Goal: Task Accomplishment & Management: Use online tool/utility

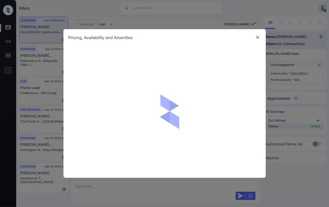
scroll to position [645, 0]
click at [258, 35] on img at bounding box center [258, 37] width 5 height 5
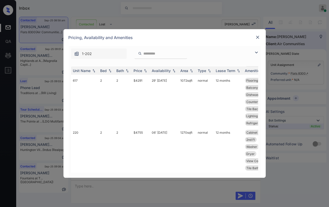
scroll to position [1194, 0]
click at [105, 69] on div "Bed" at bounding box center [104, 70] width 7 height 4
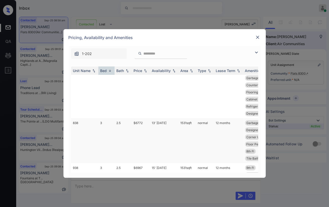
scroll to position [0, 0]
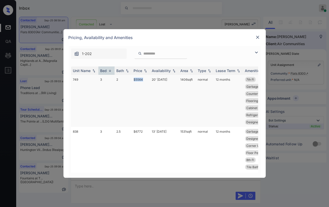
drag, startPoint x: 132, startPoint y: 75, endPoint x: 144, endPoint y: 75, distance: 11.7
click at [144, 75] on td "$5564" at bounding box center [141, 101] width 18 height 52
copy td "$5564"
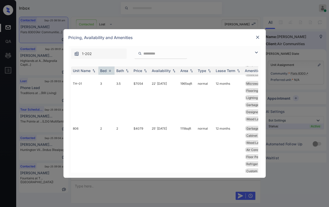
scroll to position [197, 0]
click at [256, 36] on img at bounding box center [258, 37] width 5 height 5
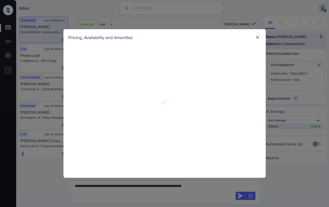
scroll to position [701, 0]
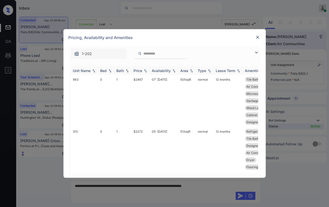
click at [103, 69] on div "Bed" at bounding box center [104, 70] width 7 height 4
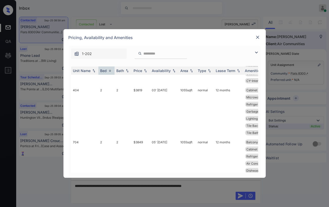
scroll to position [281, 0]
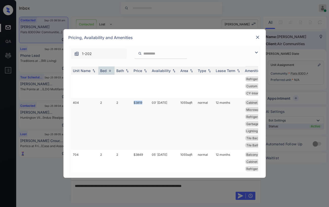
drag, startPoint x: 134, startPoint y: 110, endPoint x: 144, endPoint y: 109, distance: 10.5
click at [144, 109] on td "$3819" at bounding box center [141, 124] width 18 height 52
copy td "$3819"
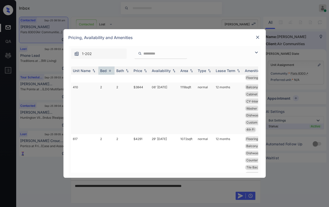
scroll to position [450, 0]
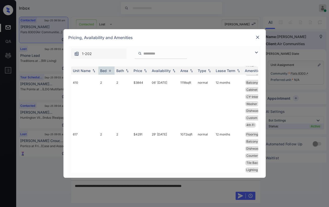
click at [260, 37] on img at bounding box center [258, 37] width 5 height 5
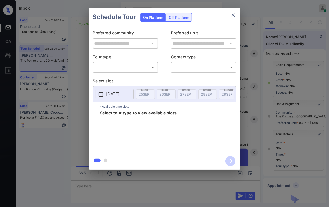
scroll to position [3587, 0]
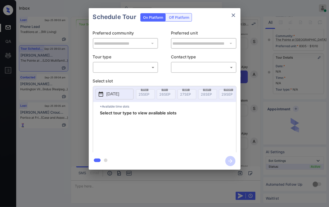
click at [148, 66] on body "Inbox Danielle Dela Cruz Online Set yourself offline Set yourself on break Prof…" at bounding box center [164, 103] width 329 height 207
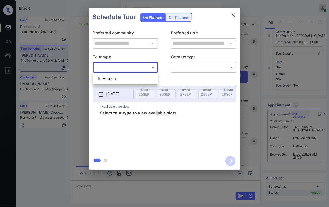
scroll to position [113, 0]
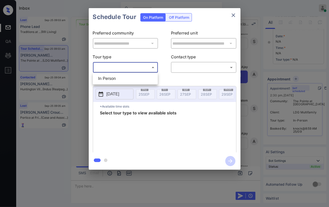
click at [107, 75] on li "In Person" at bounding box center [125, 78] width 63 height 9
type input "********"
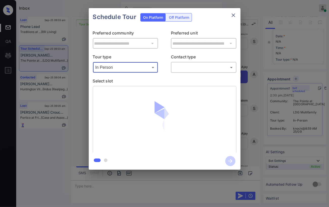
click at [177, 65] on body "Inbox Danielle Dela Cruz Online Set yourself offline Set yourself on break Prof…" at bounding box center [164, 103] width 329 height 207
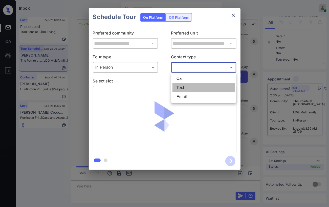
click at [185, 86] on li "Text" at bounding box center [204, 87] width 63 height 9
type input "****"
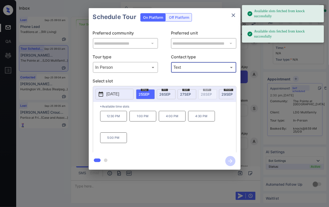
click at [190, 92] on span "27 SEP" at bounding box center [186, 94] width 11 height 4
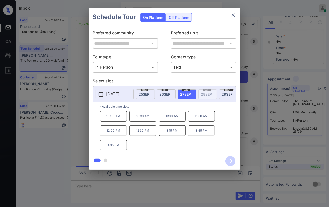
click at [173, 177] on div "**********" at bounding box center [164, 89] width 329 height 178
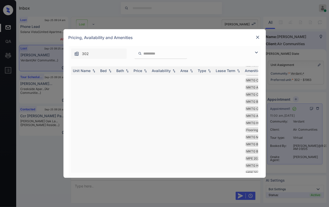
scroll to position [1069, 0]
click at [108, 71] on img at bounding box center [110, 71] width 5 height 4
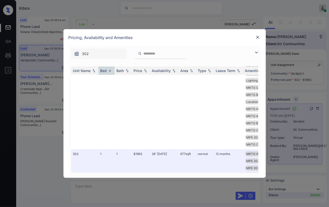
scroll to position [6108, 0]
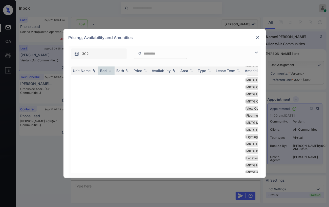
drag, startPoint x: 132, startPoint y: 89, endPoint x: 148, endPoint y: 89, distance: 15.5
copy td "$1963"
drag, startPoint x: 137, startPoint y: 152, endPoint x: 143, endPoint y: 151, distance: 6.2
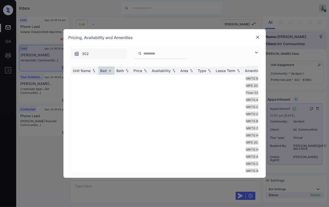
copy tr "$1943"
click at [257, 38] on img at bounding box center [258, 37] width 5 height 5
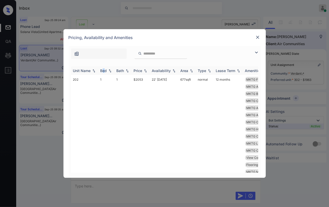
click at [104, 70] on div "Bed" at bounding box center [104, 70] width 7 height 4
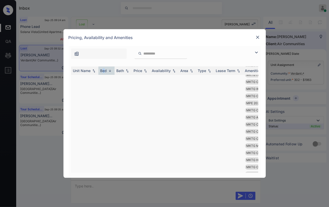
scroll to position [5798, 0]
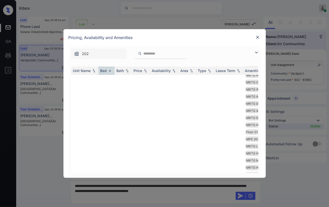
click at [258, 35] on img at bounding box center [258, 37] width 5 height 5
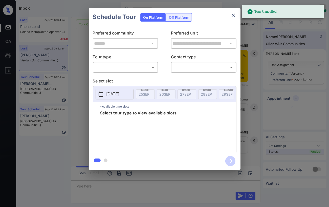
scroll to position [2581, 0]
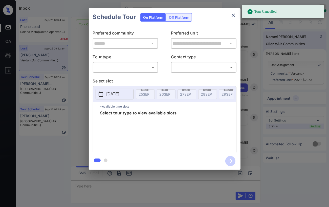
click at [125, 67] on body "Tour Cancelled Inbox Danielle Dela Cruz Online Set yourself offline Set yoursel…" at bounding box center [164, 103] width 329 height 207
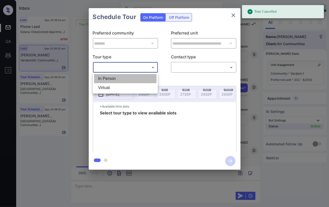
click at [115, 77] on li "In Person" at bounding box center [125, 78] width 63 height 9
type input "********"
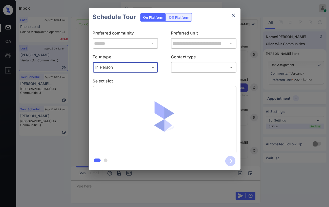
click at [206, 68] on body "Inbox Danielle Dela Cruz Online Set yourself offline Set yourself on break Prof…" at bounding box center [164, 103] width 329 height 207
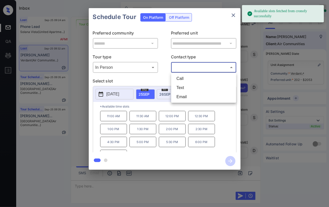
click at [183, 87] on li "Text" at bounding box center [204, 87] width 63 height 9
type input "****"
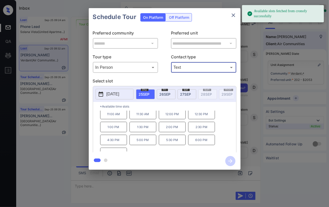
scroll to position [8, 0]
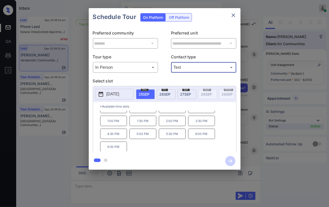
click at [232, 14] on icon "close" at bounding box center [234, 15] width 4 height 4
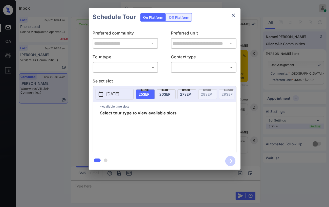
scroll to position [3390, 0]
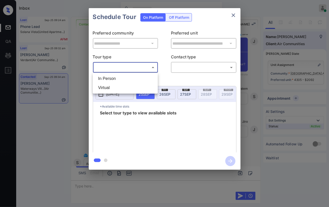
click at [139, 67] on body "Inbox [PERSON_NAME] [PERSON_NAME] Online Set yourself offline Set yourself on b…" at bounding box center [164, 103] width 329 height 207
click at [113, 77] on li "In Person" at bounding box center [125, 78] width 63 height 9
type input "********"
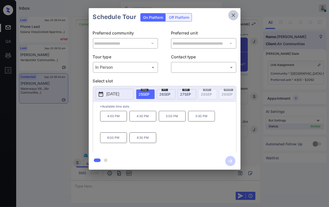
click at [235, 15] on icon "close" at bounding box center [234, 15] width 6 height 6
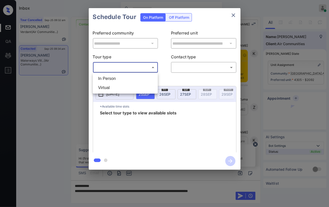
scroll to position [3390, 0]
click at [115, 77] on li "In Person" at bounding box center [125, 78] width 63 height 9
type input "********"
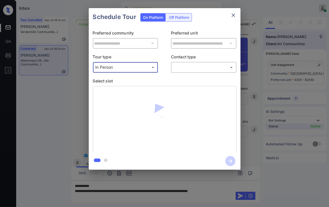
click at [71, 88] on div "**********" at bounding box center [164, 89] width 329 height 178
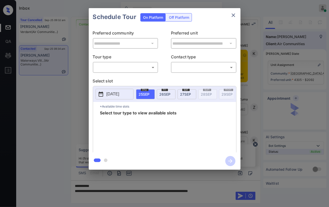
scroll to position [3390, 0]
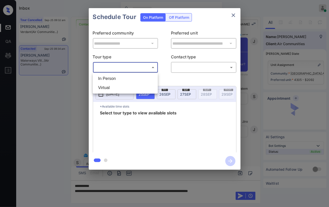
drag, startPoint x: 108, startPoint y: 68, endPoint x: 115, endPoint y: 80, distance: 13.9
click at [108, 67] on body "Inbox Danielle Dela Cruz Online Set yourself offline Set yourself on break Prof…" at bounding box center [164, 103] width 329 height 207
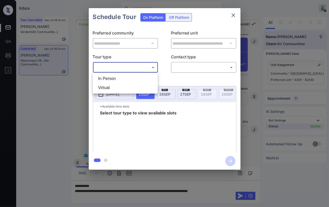
click at [110, 79] on li "In Person" at bounding box center [125, 78] width 63 height 9
type input "********"
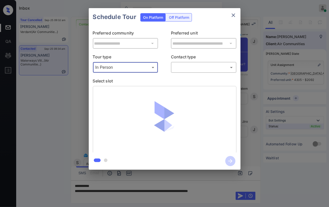
click at [190, 69] on body "Inbox Danielle Dela Cruz Online Set yourself offline Set yourself on break Prof…" at bounding box center [164, 103] width 329 height 207
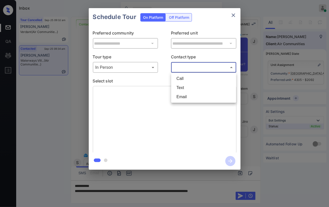
click at [182, 90] on li "Text" at bounding box center [204, 87] width 63 height 9
type input "****"
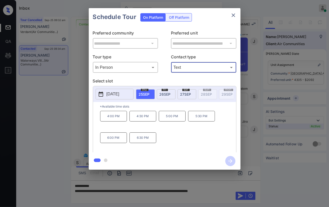
click at [235, 13] on icon "close" at bounding box center [234, 15] width 6 height 6
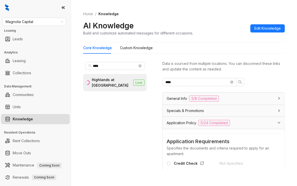
scroll to position [397, 0]
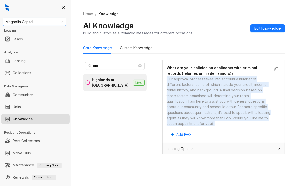
click at [46, 23] on span "Magnolia Capital" at bounding box center [34, 22] width 57 height 8
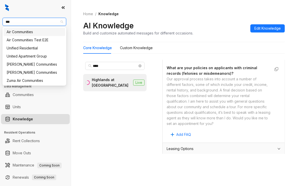
type input "***"
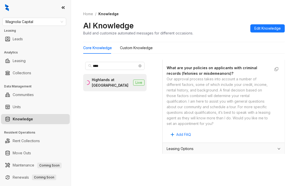
click at [44, 17] on div "Magnolia Capital Leasing Leads Analytics Leasing Collections Data Management Co…" at bounding box center [35, 93] width 71 height 186
click at [43, 21] on span "Magnolia Capital" at bounding box center [34, 22] width 57 height 8
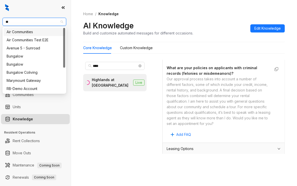
type input "***"
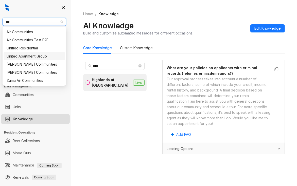
drag, startPoint x: 26, startPoint y: 56, endPoint x: 31, endPoint y: 50, distance: 7.4
click at [26, 56] on div "United Apartment Group" at bounding box center [34, 56] width 55 height 6
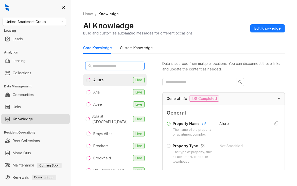
click at [103, 67] on input "text" at bounding box center [115, 66] width 45 height 6
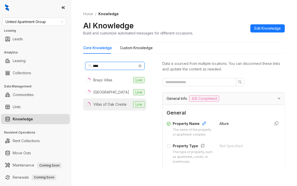
type input "****"
click at [103, 102] on div "Villas of Oak Creste" at bounding box center [109, 105] width 33 height 6
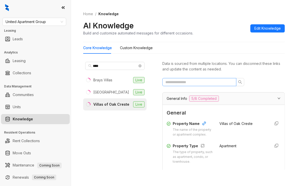
click at [175, 78] on span at bounding box center [199, 82] width 74 height 8
click at [177, 82] on input "text" at bounding box center [197, 82] width 64 height 6
type input "*"
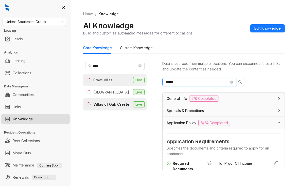
drag, startPoint x: 197, startPoint y: 83, endPoint x: 135, endPoint y: 84, distance: 61.8
click at [140, 84] on div "**** Brays Villas Live Oak Meadow Villa Live Villas of Oak Creste Live Data is …" at bounding box center [183, 116] width 201 height 116
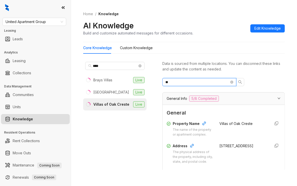
type input "*"
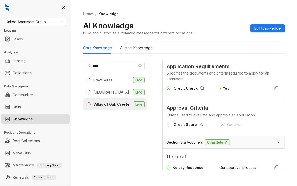
scroll to position [76, 0]
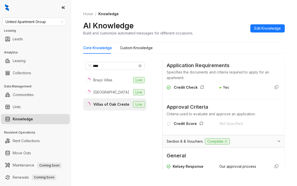
type input "******"
drag, startPoint x: 214, startPoint y: 122, endPoint x: 246, endPoint y: 124, distance: 32.0
click at [246, 124] on div "Not Specified" at bounding box center [243, 124] width 47 height 6
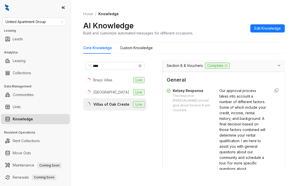
scroll to position [152, 0]
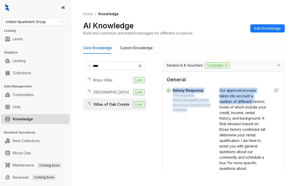
drag, startPoint x: 171, startPoint y: 87, endPoint x: 211, endPoint y: 106, distance: 44.1
click at [211, 106] on div "Kelsey Response The response Kelsey should give about Section 8 and vouchers Ou…" at bounding box center [223, 146] width 114 height 117
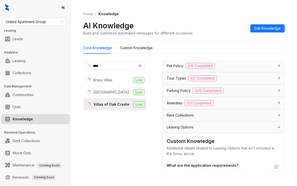
scroll to position [380, 0]
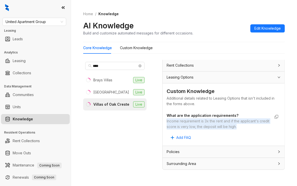
drag, startPoint x: 167, startPoint y: 115, endPoint x: 178, endPoint y: 128, distance: 16.9
click at [178, 128] on div "Income requirement is 3x the rent and if the applicant's credit score is very l…" at bounding box center [218, 123] width 104 height 11
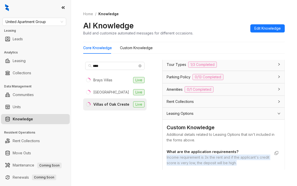
scroll to position [380, 0]
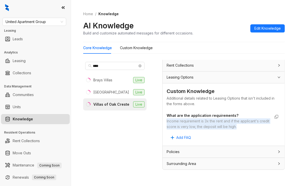
click at [176, 118] on div "Income requirement is 3x the rent and if the applicant's credit score is very l…" at bounding box center [218, 123] width 104 height 11
drag, startPoint x: 166, startPoint y: 116, endPoint x: 176, endPoint y: 126, distance: 14.5
click at [176, 126] on div "Custom Knowledge Additional details related to Leasing Options that isn't inclu…" at bounding box center [223, 114] width 122 height 62
copy div "Income requirement is 3x the rent and if the applicant's credit score is very l…"
click at [35, 20] on span "United Apartment Group" at bounding box center [34, 22] width 57 height 8
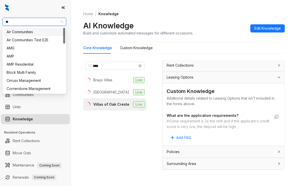
type input "***"
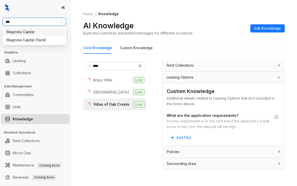
click at [23, 32] on div "Magnolia Capital" at bounding box center [34, 32] width 55 height 6
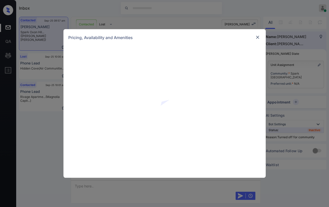
scroll to position [605, 0]
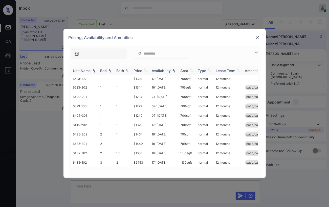
click at [103, 71] on div "Bed" at bounding box center [104, 70] width 7 height 4
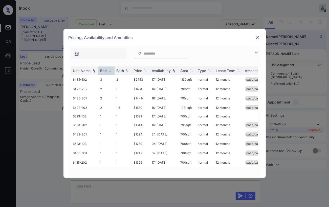
click at [44, 114] on div "**********" at bounding box center [164, 103] width 329 height 207
click at [256, 38] on img at bounding box center [258, 37] width 5 height 5
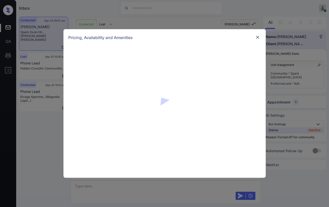
scroll to position [605, 0]
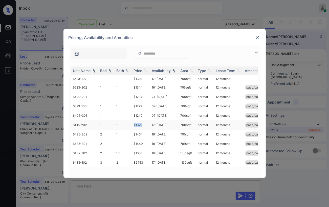
drag, startPoint x: 133, startPoint y: 126, endPoint x: 146, endPoint y: 124, distance: 13.3
click at [146, 124] on td "$1329" at bounding box center [141, 124] width 18 height 9
drag, startPoint x: 133, startPoint y: 96, endPoint x: 144, endPoint y: 97, distance: 10.9
click at [144, 97] on td "$1294" at bounding box center [141, 96] width 18 height 9
copy td "$1294"
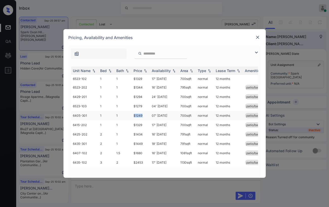
drag, startPoint x: 132, startPoint y: 114, endPoint x: 146, endPoint y: 114, distance: 13.4
click at [146, 114] on td "$1249" at bounding box center [141, 115] width 18 height 9
copy td "$1249"
click at [257, 39] on img at bounding box center [258, 37] width 5 height 5
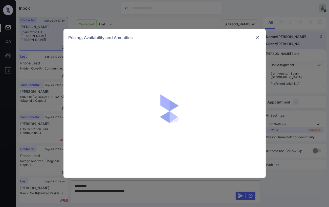
scroll to position [689, 0]
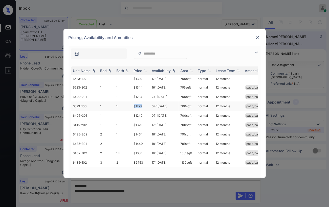
drag, startPoint x: 133, startPoint y: 107, endPoint x: 145, endPoint y: 107, distance: 12.2
click at [145, 107] on td "$1279" at bounding box center [141, 105] width 18 height 9
drag, startPoint x: 134, startPoint y: 116, endPoint x: 151, endPoint y: 114, distance: 17.6
click at [151, 114] on tr "6405-301 1 1 $1249 07' Mar 26 700 sqft normal 12 months patio/balcony" at bounding box center [203, 115] width 265 height 9
copy td "$1249"
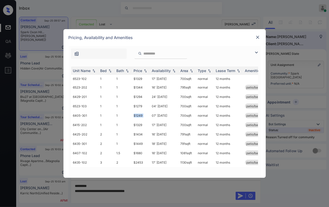
click at [258, 37] on img at bounding box center [258, 37] width 5 height 5
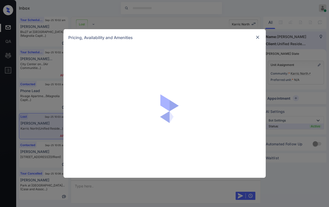
scroll to position [793, 0]
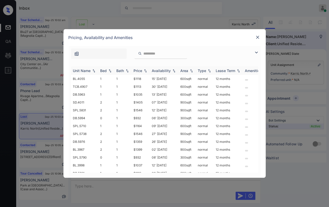
click at [104, 71] on div "Bed" at bounding box center [104, 70] width 7 height 4
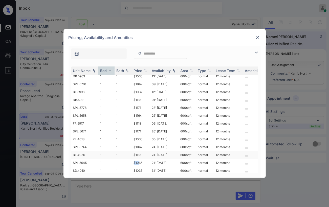
scroll to position [51, 0]
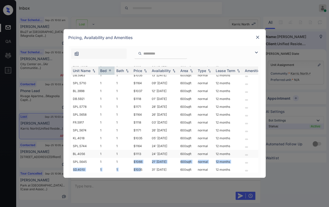
drag, startPoint x: 134, startPoint y: 164, endPoint x: 144, endPoint y: 149, distance: 17.6
click at [141, 163] on tbody "DB.5994 0 1 $932 06' Dec 25 300 sqft normal 12 months SPL.5790 0 1 $932 08' Nov…" at bounding box center [203, 138] width 265 height 228
drag, startPoint x: 134, startPoint y: 91, endPoint x: 146, endPoint y: 89, distance: 11.9
click at [146, 89] on td "$1037" at bounding box center [141, 91] width 18 height 8
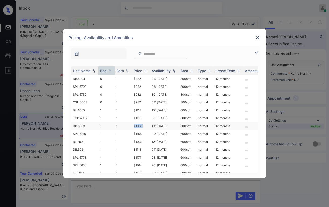
drag, startPoint x: 139, startPoint y: 125, endPoint x: 145, endPoint y: 125, distance: 5.8
click at [145, 125] on td "$1035" at bounding box center [141, 126] width 18 height 8
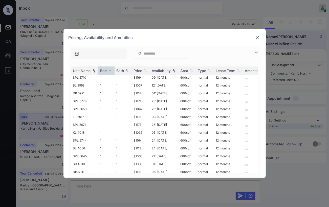
scroll to position [84, 0]
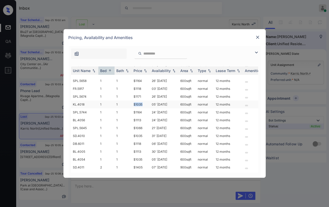
drag, startPoint x: 131, startPoint y: 103, endPoint x: 146, endPoint y: 102, distance: 14.4
click at [146, 102] on tr "KL.4018 1 1 $1035 05' Dec 25 600 sqft normal 12 months" at bounding box center [203, 104] width 265 height 8
copy tr "$1035"
click at [259, 37] on img at bounding box center [258, 37] width 5 height 5
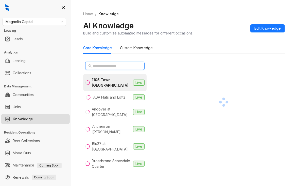
click at [114, 66] on input "text" at bounding box center [115, 66] width 45 height 6
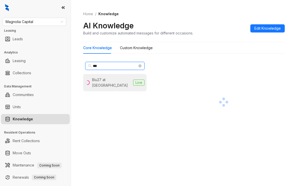
type input "***"
click at [101, 79] on div "Blu27 at Edgewater" at bounding box center [111, 82] width 39 height 11
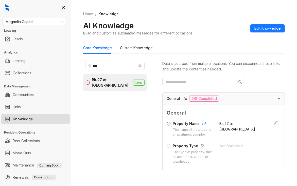
scroll to position [51, 0]
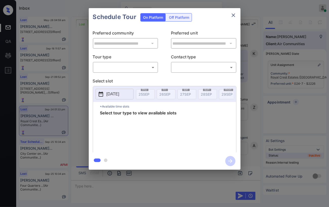
scroll to position [28741, 0]
click at [141, 71] on div "​ ​" at bounding box center [126, 67] width 66 height 11
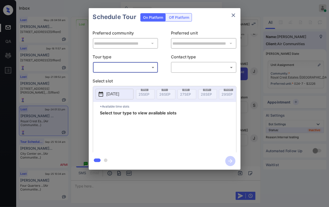
click at [140, 68] on body "Inbox [PERSON_NAME] [PERSON_NAME] Online Set yourself offline Set yourself on b…" at bounding box center [164, 103] width 329 height 207
click at [233, 15] on div at bounding box center [164, 103] width 329 height 207
click at [233, 15] on icon "close" at bounding box center [234, 15] width 4 height 4
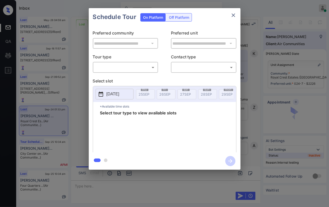
scroll to position [29051, 0]
click at [130, 70] on body "Inbox Danielle Dela Cruz Online Set yourself offline Set yourself on break Prof…" at bounding box center [164, 103] width 329 height 207
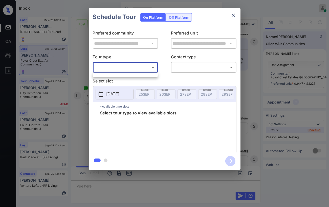
click at [235, 15] on div at bounding box center [164, 103] width 329 height 207
click at [231, 16] on icon "close" at bounding box center [234, 15] width 6 height 6
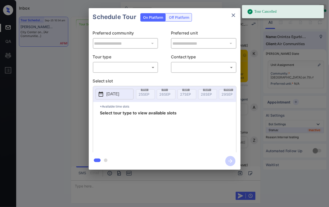
scroll to position [1385, 0]
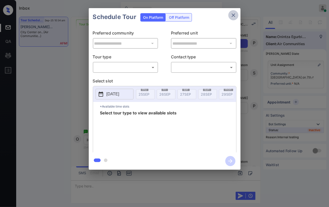
click at [231, 15] on icon "close" at bounding box center [234, 15] width 6 height 6
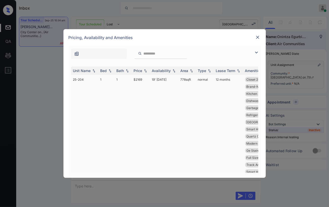
click at [102, 80] on td "1" at bounding box center [107, 126] width 16 height 102
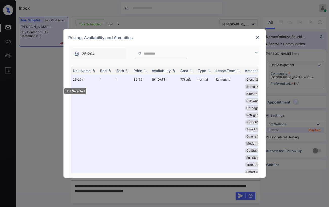
click at [259, 38] on img at bounding box center [258, 37] width 5 height 5
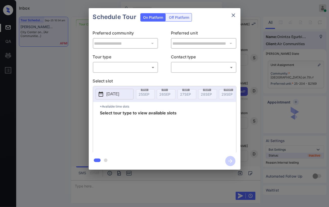
click at [116, 65] on body "Inbox [PERSON_NAME] [PERSON_NAME] Online Set yourself offline Set yourself on b…" at bounding box center [164, 103] width 329 height 207
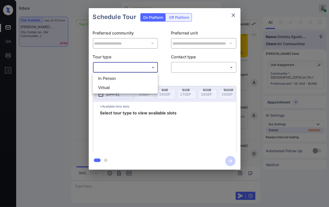
scroll to position [1690, 0]
click at [108, 87] on li "Virtual" at bounding box center [125, 87] width 63 height 9
type input "*******"
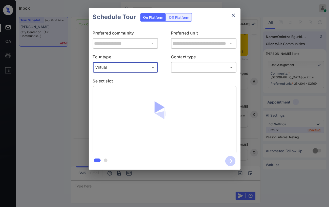
click at [198, 69] on body "Inbox [PERSON_NAME] [PERSON_NAME] Online Set yourself offline Set yourself on b…" at bounding box center [164, 103] width 329 height 207
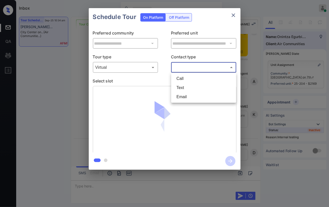
click at [178, 87] on li "Text" at bounding box center [204, 87] width 63 height 9
type input "****"
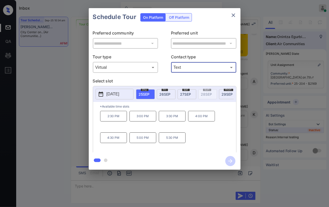
click at [70, 108] on div "**********" at bounding box center [164, 89] width 329 height 178
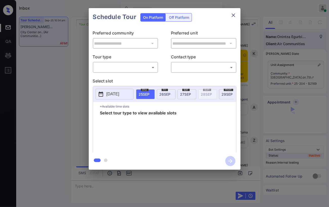
scroll to position [1409, 0]
click at [139, 67] on body "Inbox [PERSON_NAME] [PERSON_NAME] Online Set yourself offline Set yourself on b…" at bounding box center [164, 103] width 329 height 207
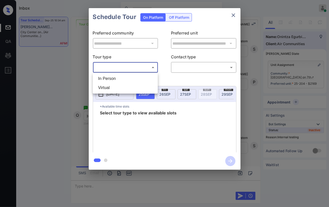
click at [103, 86] on li "Virtual" at bounding box center [125, 87] width 63 height 9
type input "*******"
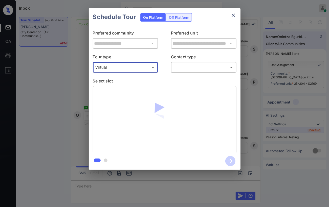
click at [188, 71] on body "Inbox [PERSON_NAME] [PERSON_NAME] Online Set yourself offline Set yourself on b…" at bounding box center [164, 103] width 329 height 207
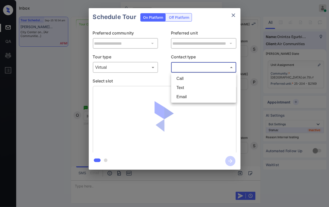
click at [184, 87] on li "Text" at bounding box center [204, 87] width 63 height 9
type input "****"
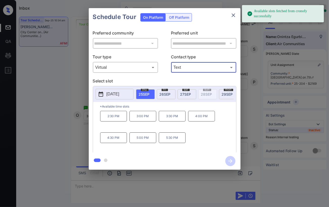
click at [168, 118] on p "3:30 PM" at bounding box center [172, 116] width 27 height 11
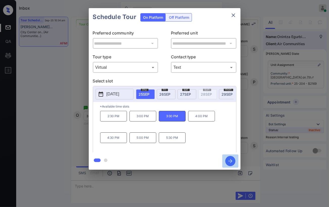
click at [230, 161] on icon "button" at bounding box center [231, 161] width 10 height 10
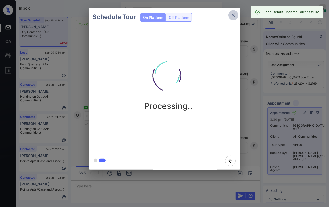
click at [233, 17] on icon "close" at bounding box center [234, 15] width 6 height 6
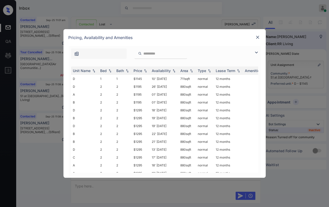
click at [258, 35] on img at bounding box center [258, 37] width 5 height 5
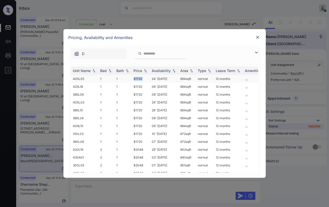
drag, startPoint x: 132, startPoint y: 81, endPoint x: 146, endPoint y: 79, distance: 14.5
click at [146, 79] on td "$1720" at bounding box center [141, 79] width 18 height 8
copy td "$1720"
click at [257, 38] on img at bounding box center [258, 37] width 5 height 5
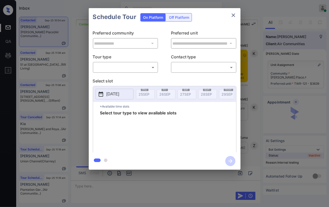
click at [121, 66] on body "Inbox Danielle Dela Cruz Online Set yourself offline Set yourself on break Prof…" at bounding box center [164, 103] width 329 height 207
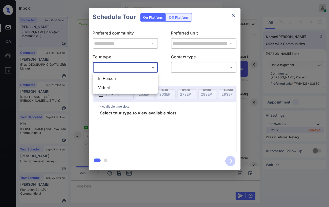
click at [109, 77] on li "In Person" at bounding box center [125, 78] width 63 height 9
type input "********"
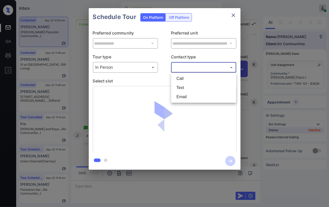
click at [187, 67] on body "Inbox Danielle Dela Cruz Online Set yourself offline Set yourself on break Prof…" at bounding box center [164, 103] width 329 height 207
click at [182, 87] on li "Text" at bounding box center [204, 87] width 63 height 9
type input "****"
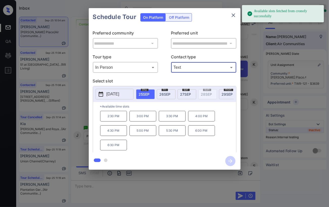
click at [225, 95] on span "29 SEP" at bounding box center [227, 94] width 11 height 4
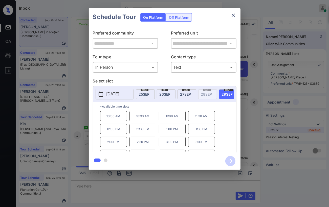
click at [111, 116] on p "10:00 AM" at bounding box center [113, 116] width 27 height 10
click at [232, 162] on icon "button" at bounding box center [231, 161] width 10 height 10
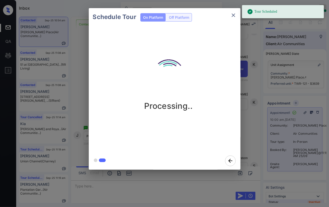
click at [232, 17] on icon "close" at bounding box center [234, 15] width 6 height 6
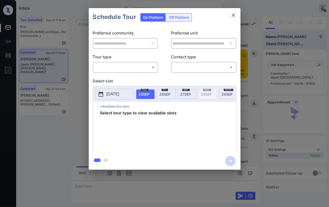
scroll to position [852, 0]
click at [129, 66] on body "Inbox [PERSON_NAME] [PERSON_NAME] Online Set yourself offline Set yourself on b…" at bounding box center [164, 103] width 329 height 207
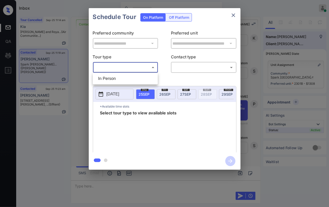
click at [113, 76] on li "In Person" at bounding box center [125, 78] width 63 height 9
type input "********"
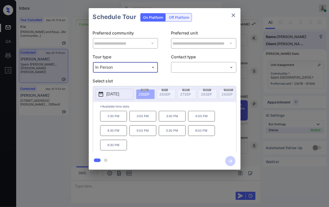
click at [112, 94] on p "[DATE]" at bounding box center [113, 94] width 13 height 6
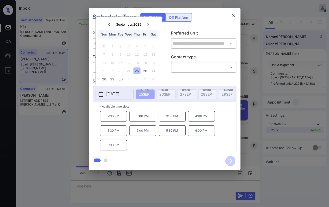
click at [208, 48] on div "**********" at bounding box center [204, 43] width 66 height 11
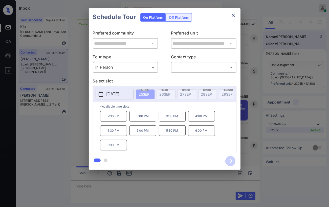
click at [110, 94] on p "[DATE]" at bounding box center [113, 94] width 13 height 6
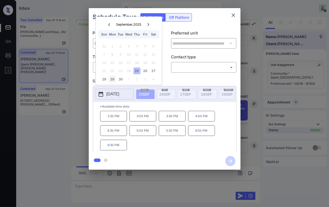
click at [115, 79] on div "29" at bounding box center [112, 79] width 7 height 7
click at [194, 64] on body "Inbox [PERSON_NAME] [PERSON_NAME] Online Set yourself offline Set yourself on b…" at bounding box center [164, 103] width 329 height 207
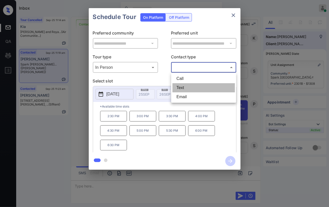
click at [180, 86] on li "Text" at bounding box center [204, 87] width 63 height 9
type input "****"
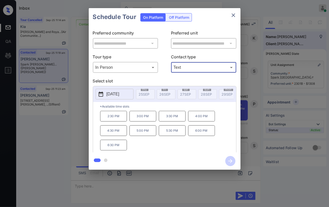
click at [113, 118] on p "2:30 PM" at bounding box center [113, 116] width 27 height 11
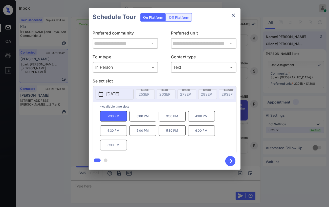
click at [233, 13] on icon "close" at bounding box center [234, 15] width 6 height 6
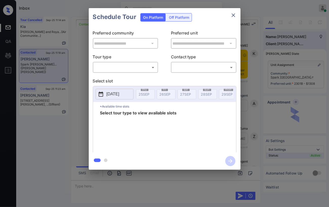
scroll to position [852, 0]
click at [133, 66] on body "Inbox [PERSON_NAME] [PERSON_NAME] Online Set yourself offline Set yourself on b…" at bounding box center [164, 103] width 329 height 207
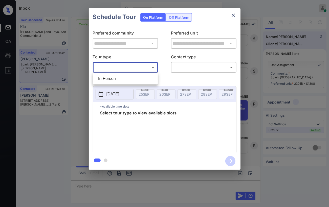
click at [110, 80] on li "In Person" at bounding box center [125, 78] width 63 height 9
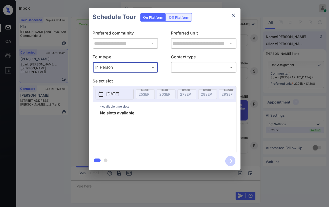
type input "********"
click at [202, 67] on body "Inbox Danielle Dela Cruz Online Set yourself offline Set yourself on break Prof…" at bounding box center [164, 103] width 329 height 207
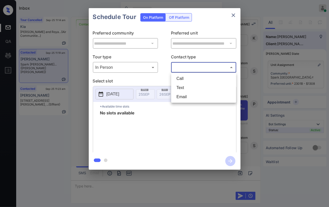
click at [183, 89] on li "Text" at bounding box center [204, 87] width 63 height 9
type input "****"
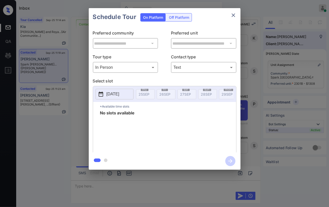
click at [103, 93] on icon at bounding box center [101, 93] width 5 height 5
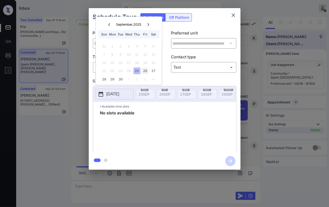
click at [148, 68] on div "26" at bounding box center [145, 70] width 7 height 7
click at [154, 69] on div "27" at bounding box center [153, 70] width 7 height 7
click at [233, 16] on icon "close" at bounding box center [234, 15] width 4 height 4
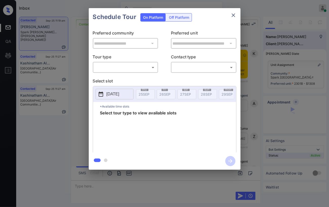
scroll to position [993, 0]
click at [141, 67] on body "Inbox [PERSON_NAME] [PERSON_NAME] Online Set yourself offline Set yourself on b…" at bounding box center [164, 103] width 329 height 207
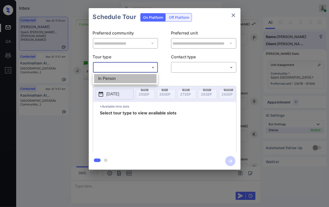
click at [104, 78] on li "In Person" at bounding box center [125, 78] width 63 height 9
type input "********"
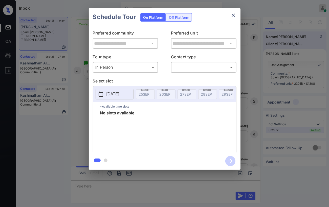
click at [113, 184] on div at bounding box center [164, 103] width 329 height 207
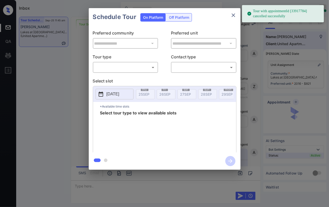
scroll to position [2225, 0]
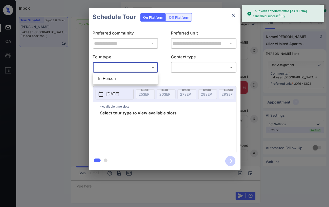
click at [138, 69] on body "Tour with appointmentId [33917784] cancelled successfully Inbox [PERSON_NAME] […" at bounding box center [164, 103] width 329 height 207
click at [117, 79] on li "In Person" at bounding box center [125, 78] width 63 height 9
type input "********"
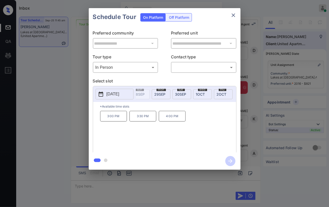
scroll to position [0, 79]
click at [130, 181] on div at bounding box center [164, 103] width 329 height 207
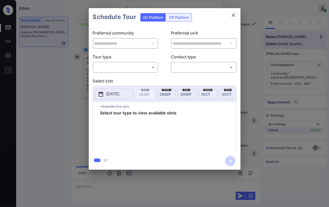
scroll to position [0, 67]
click at [140, 71] on body "Inbox [PERSON_NAME] [PERSON_NAME] Online Set yourself offline Set yourself on b…" at bounding box center [164, 103] width 329 height 207
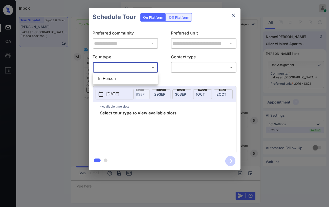
click at [122, 78] on li "In Person" at bounding box center [125, 78] width 63 height 9
type input "********"
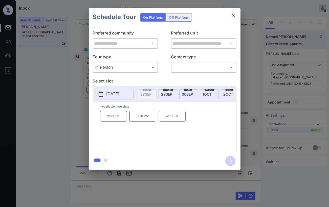
scroll to position [0, 79]
click at [194, 94] on div "[DATE]" at bounding box center [191, 94] width 19 height 10
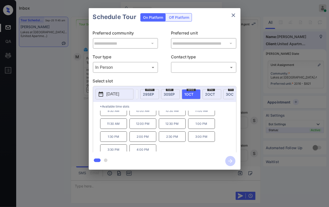
scroll to position [8, 0]
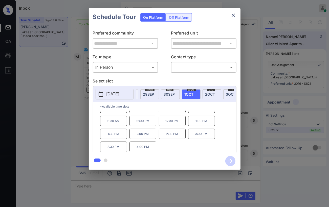
click at [231, 15] on icon "close" at bounding box center [234, 15] width 6 height 6
